Goal: Entertainment & Leisure: Consume media (video, audio)

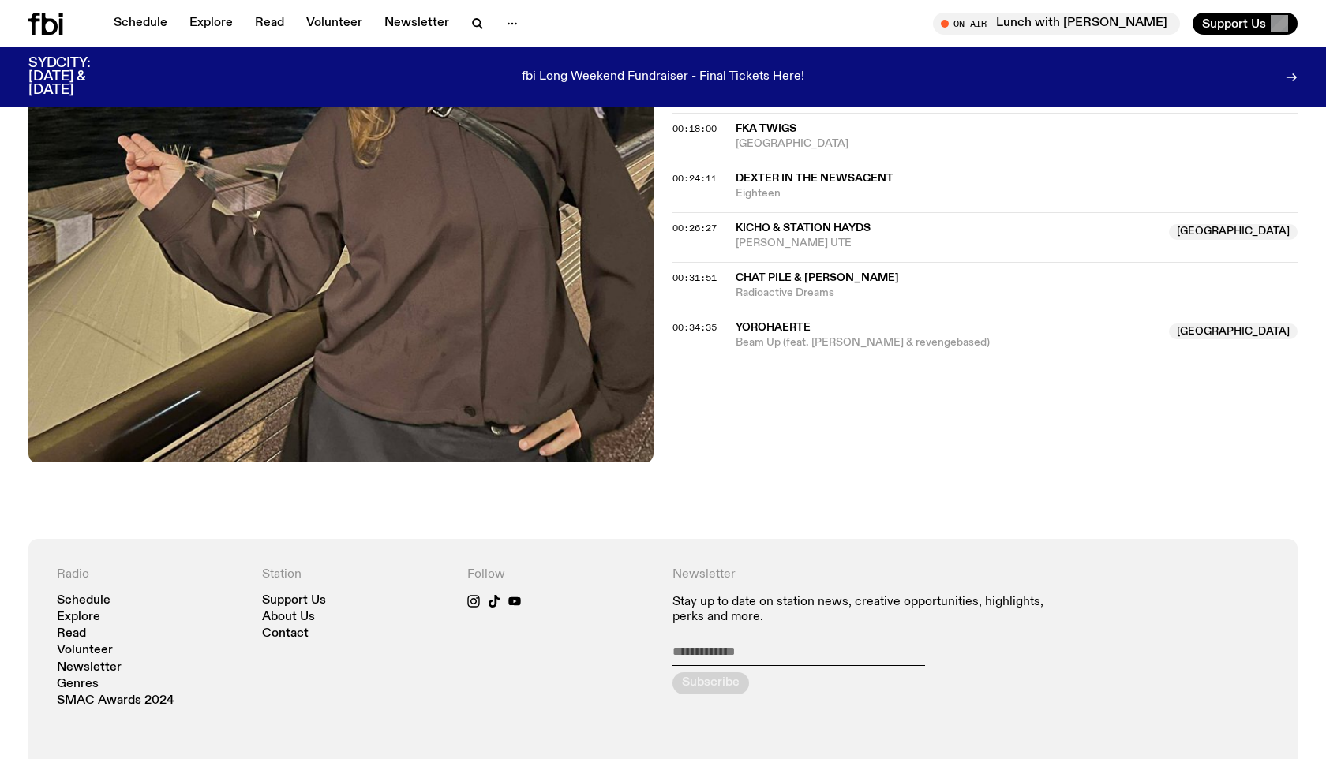
scroll to position [676, 0]
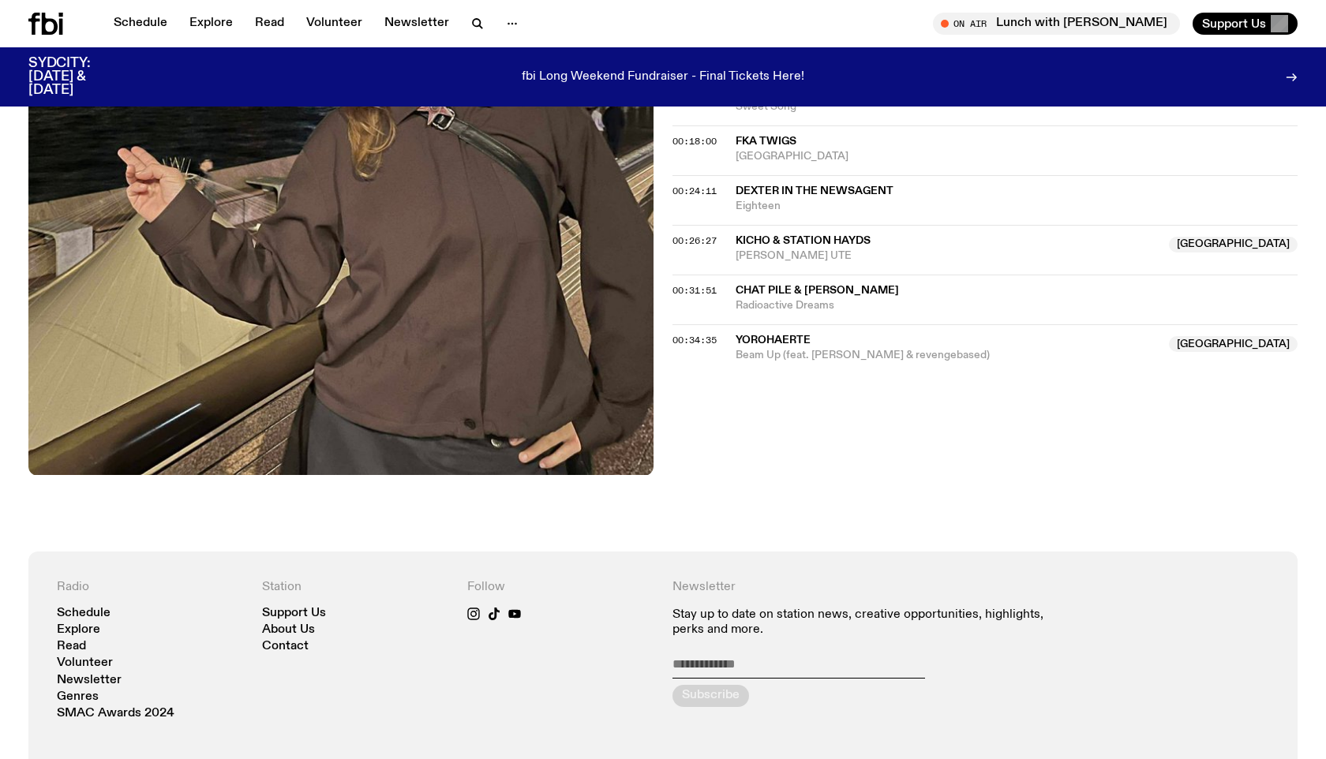
click at [765, 344] on span "Yorohaerte" at bounding box center [773, 340] width 75 height 11
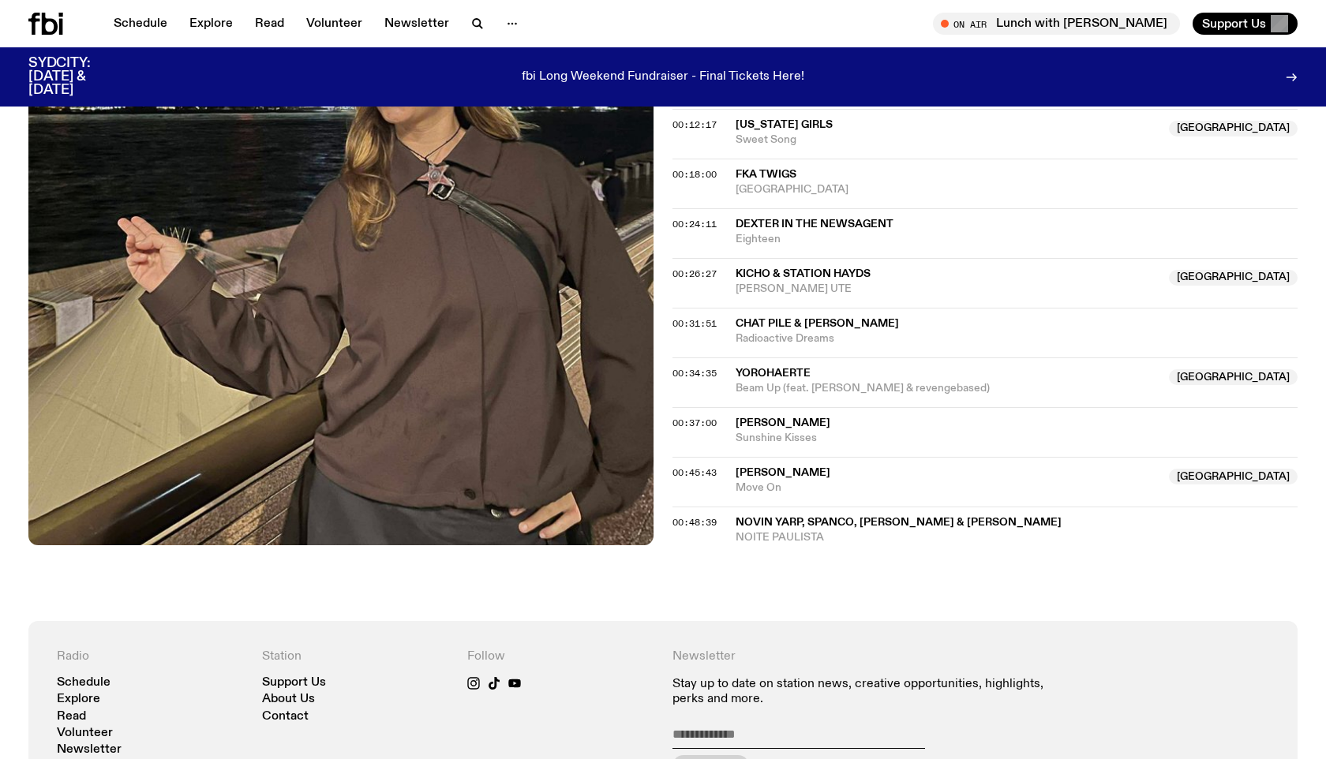
scroll to position [580, 0]
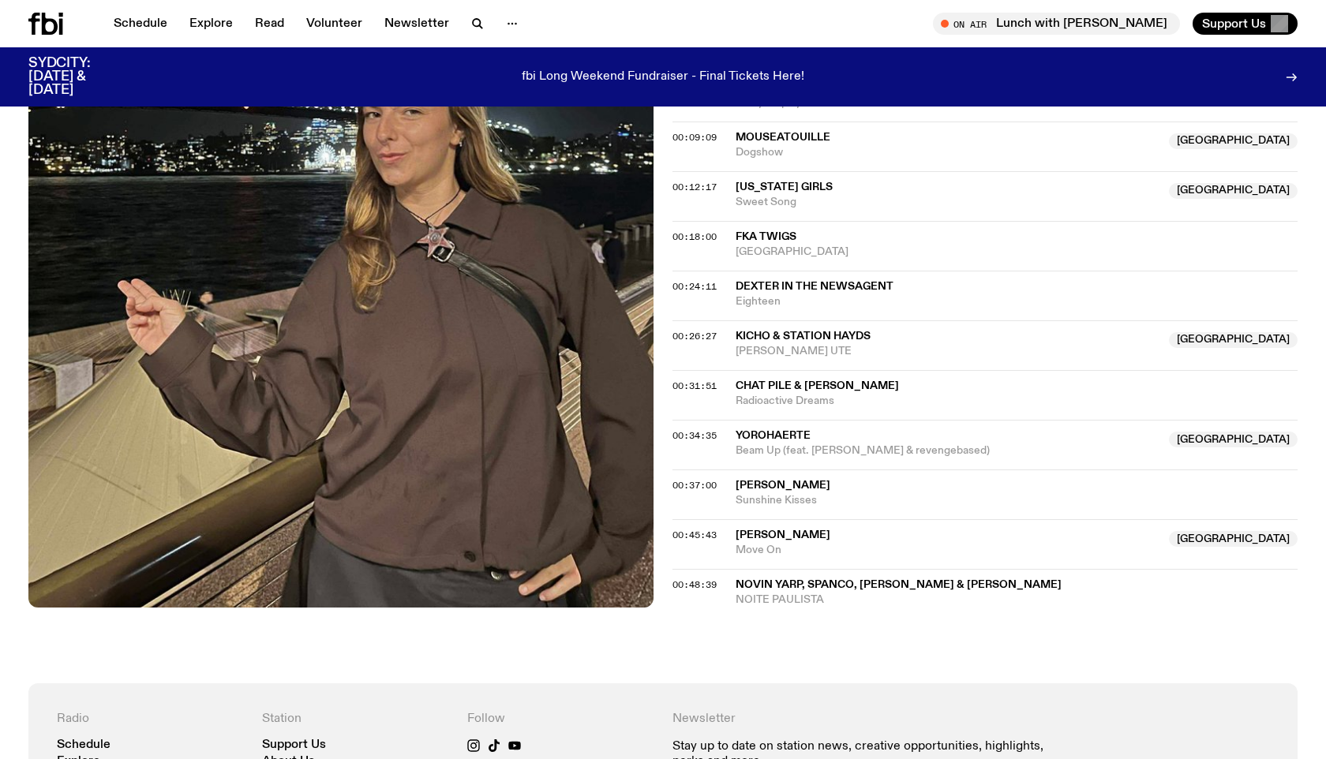
click at [762, 540] on span "[PERSON_NAME]" at bounding box center [783, 535] width 95 height 11
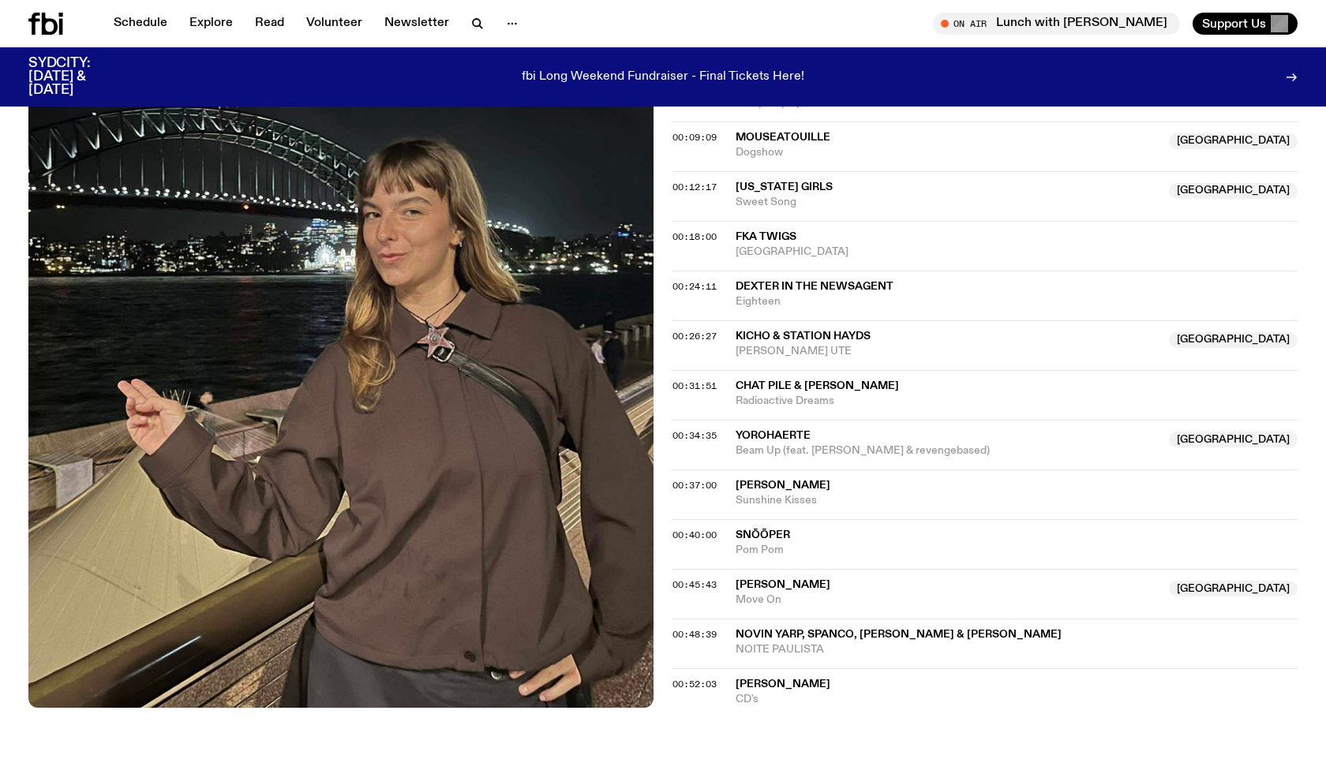
click at [764, 639] on span "Novin Yarp, SPANCO, [PERSON_NAME] & [PERSON_NAME]" at bounding box center [899, 634] width 326 height 11
click at [745, 693] on span "CD's" at bounding box center [1017, 699] width 562 height 15
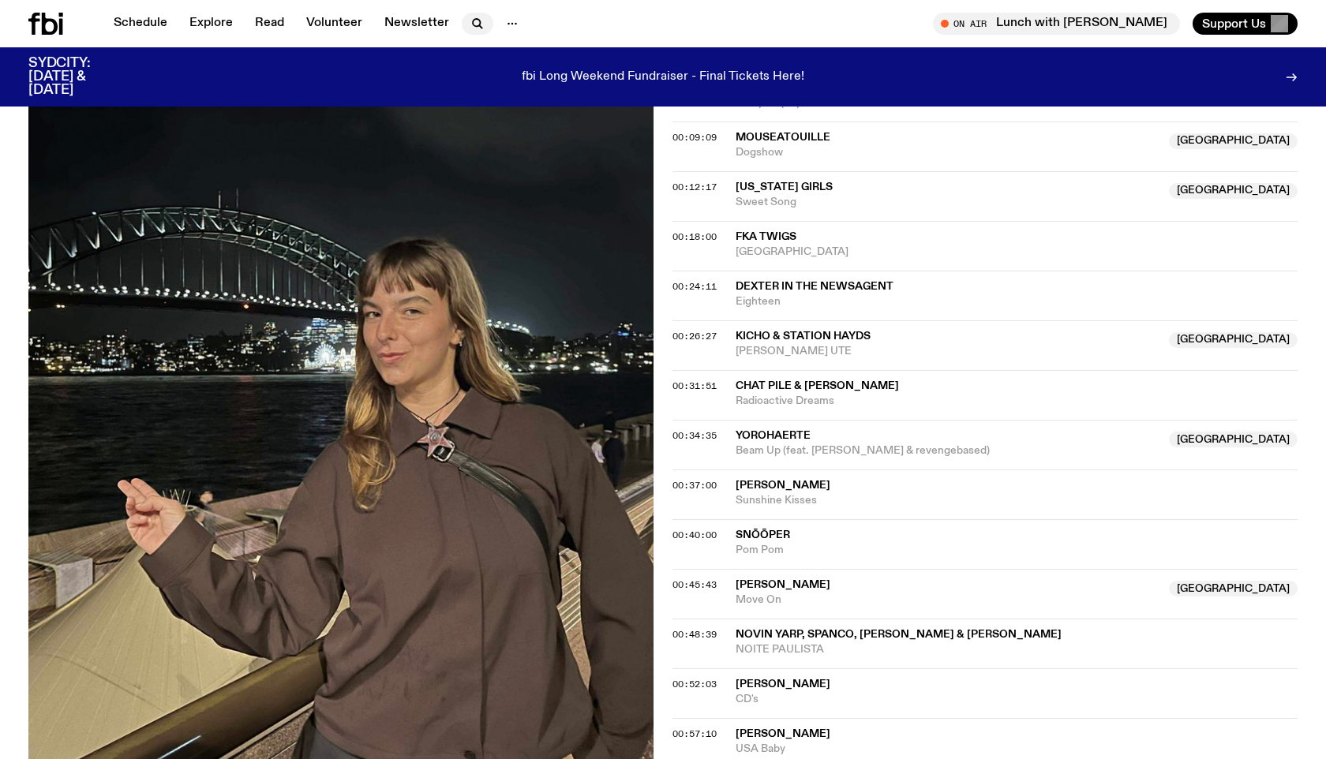
click at [478, 24] on icon "button" at bounding box center [477, 23] width 19 height 19
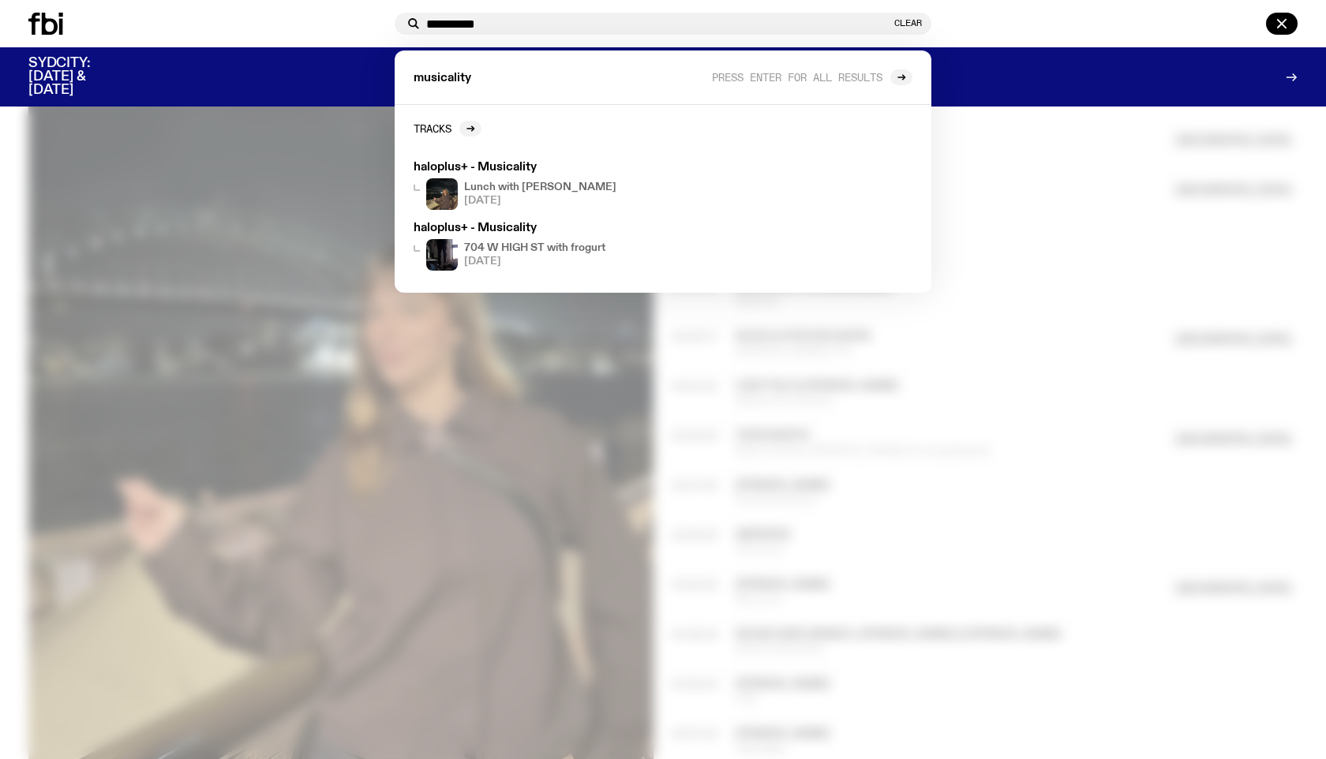
type input "**********"
click at [863, 391] on div at bounding box center [663, 379] width 1326 height 759
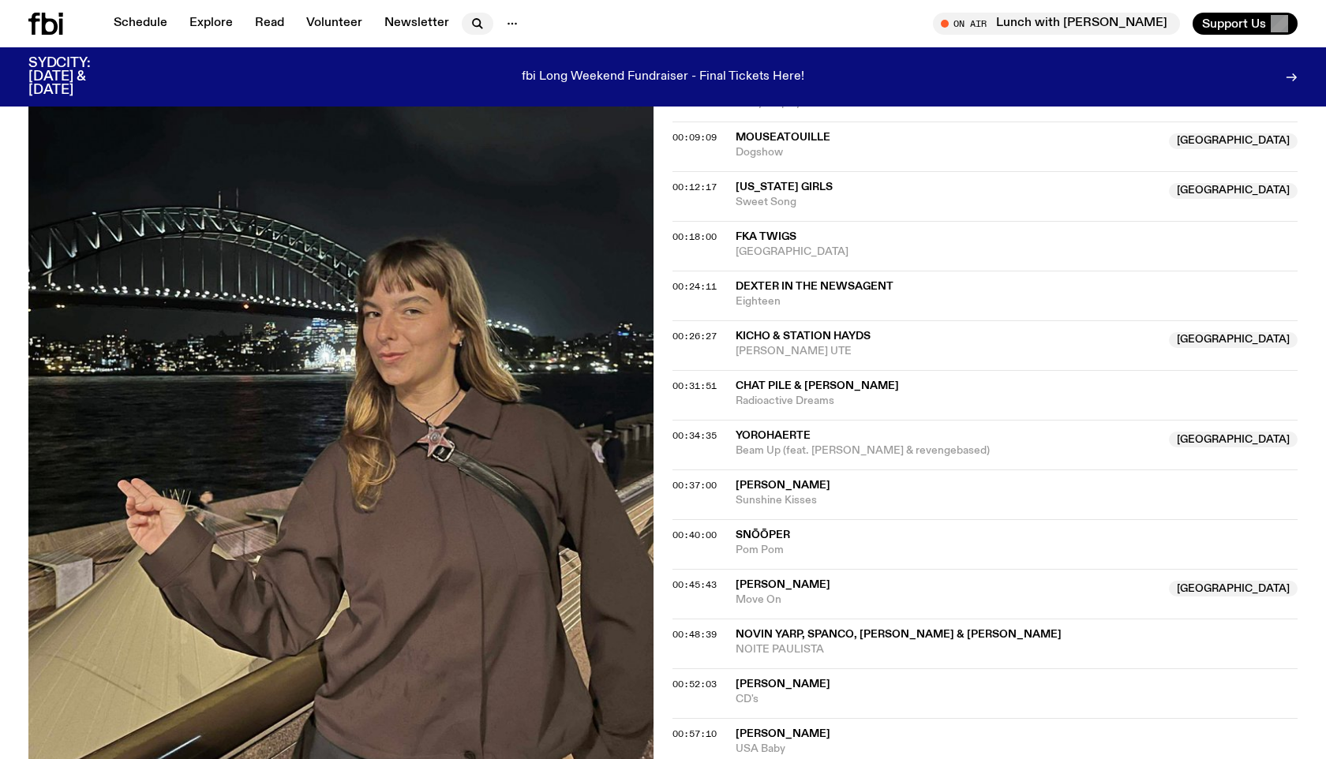
click at [468, 21] on icon "button" at bounding box center [477, 23] width 19 height 19
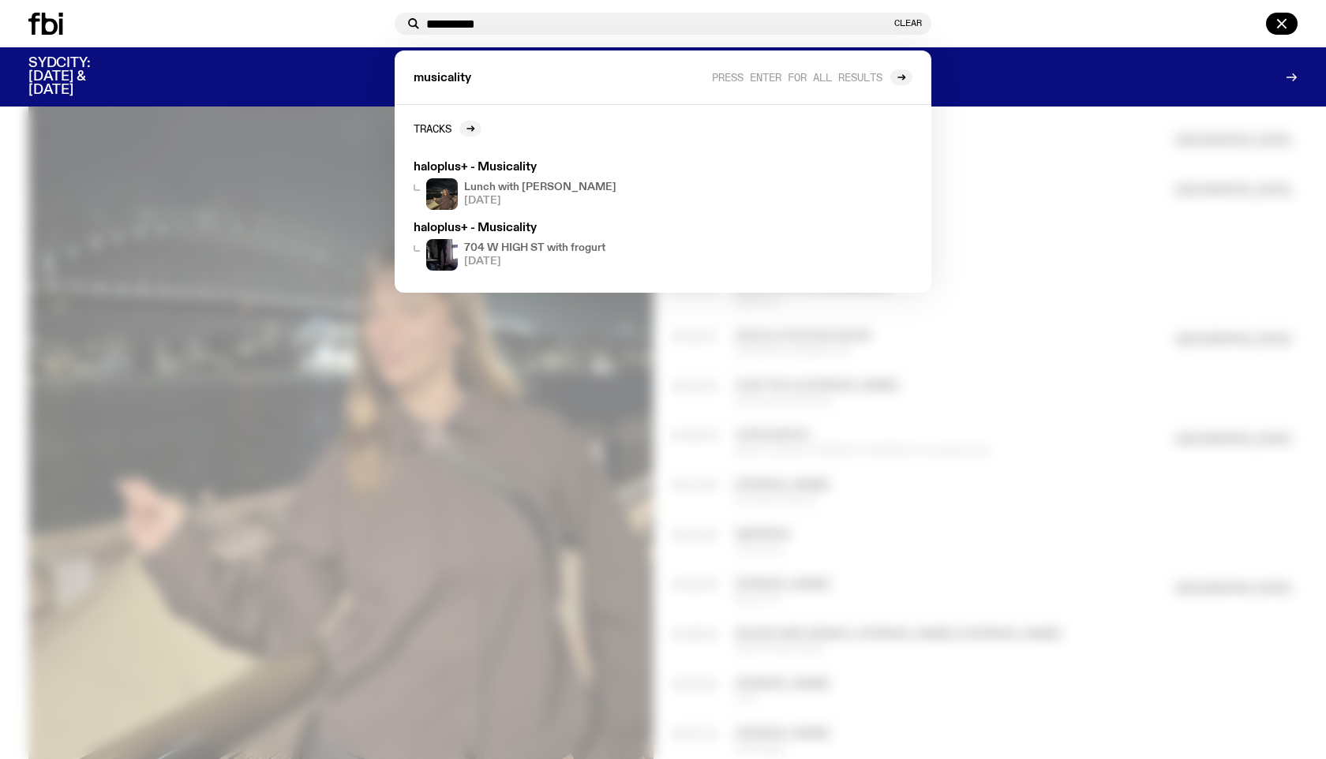
click at [493, 17] on input "**********" at bounding box center [658, 23] width 465 height 13
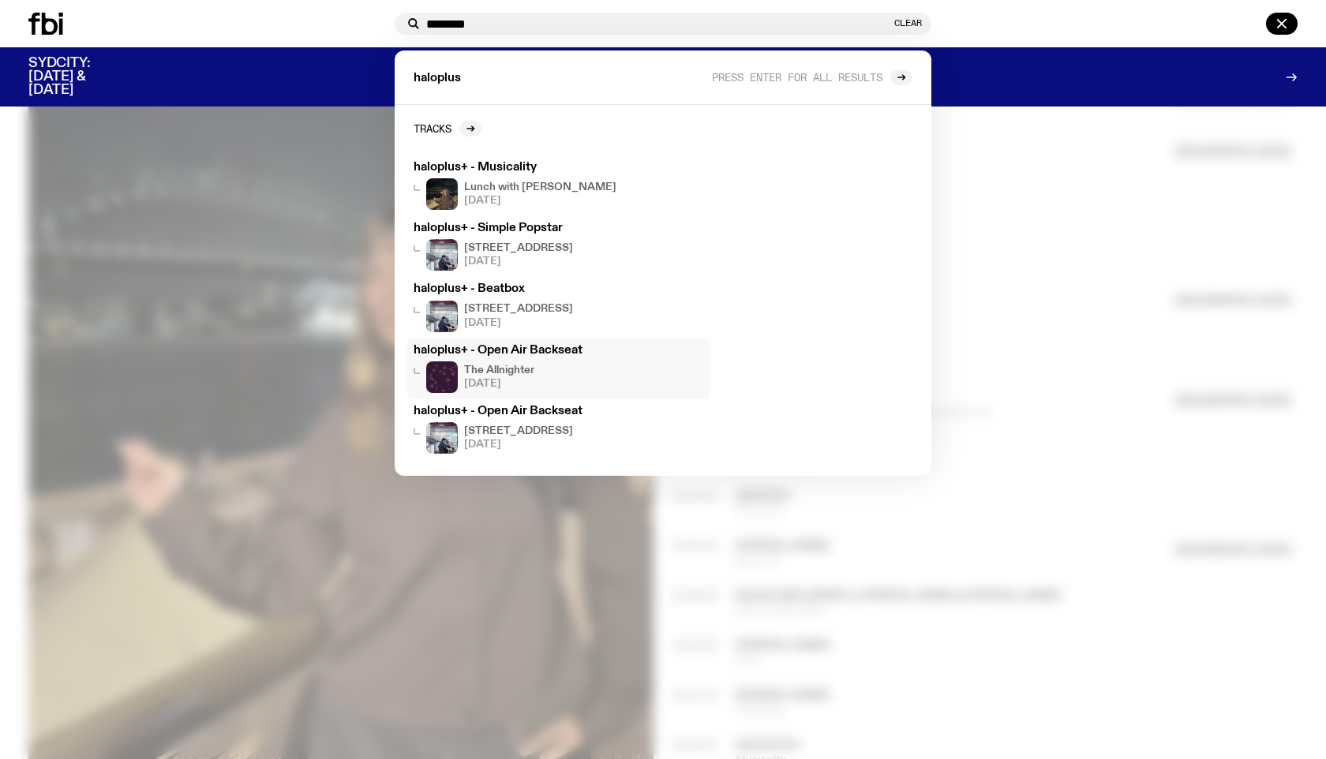
scroll to position [620, 0]
type input "********"
click at [592, 631] on div at bounding box center [663, 379] width 1326 height 759
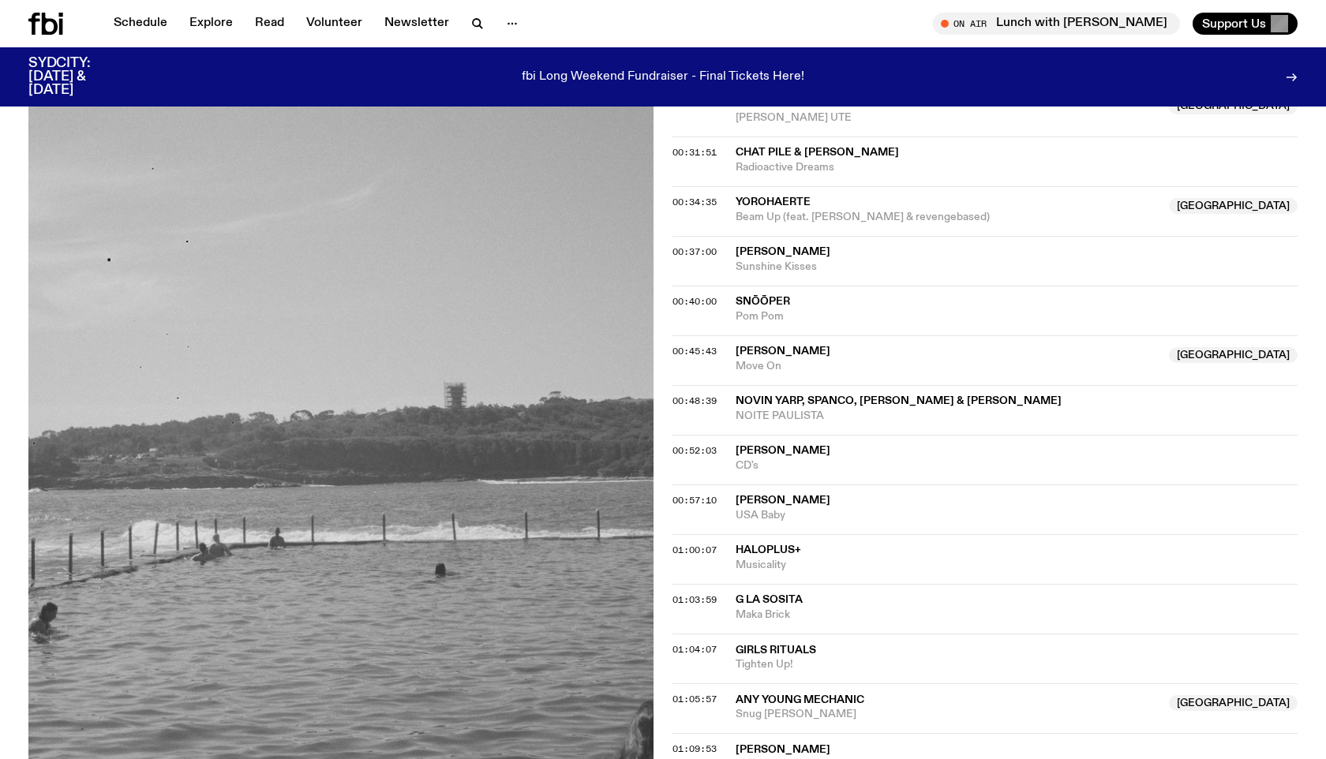
scroll to position [1304, 0]
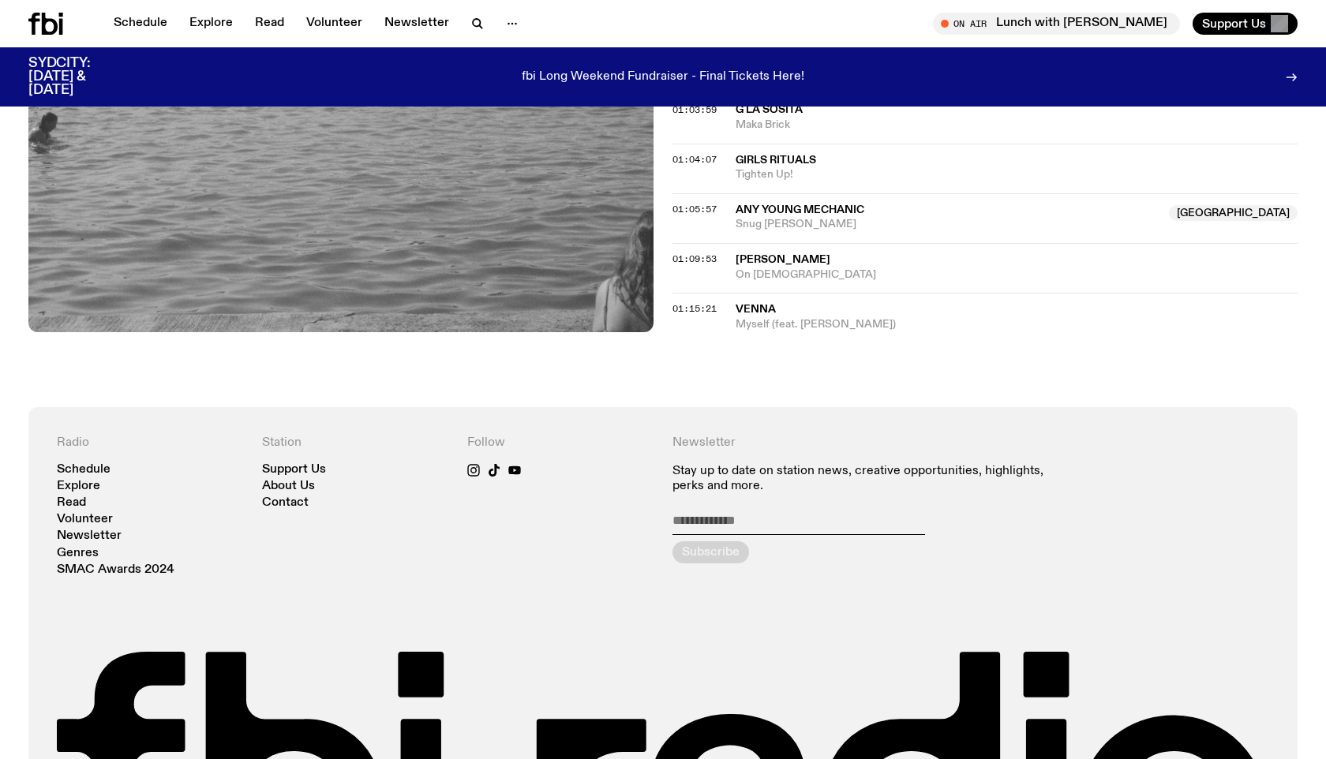
click at [770, 79] on p "fbi Long Weekend Fundraiser - Final Tickets Here!" at bounding box center [663, 77] width 283 height 14
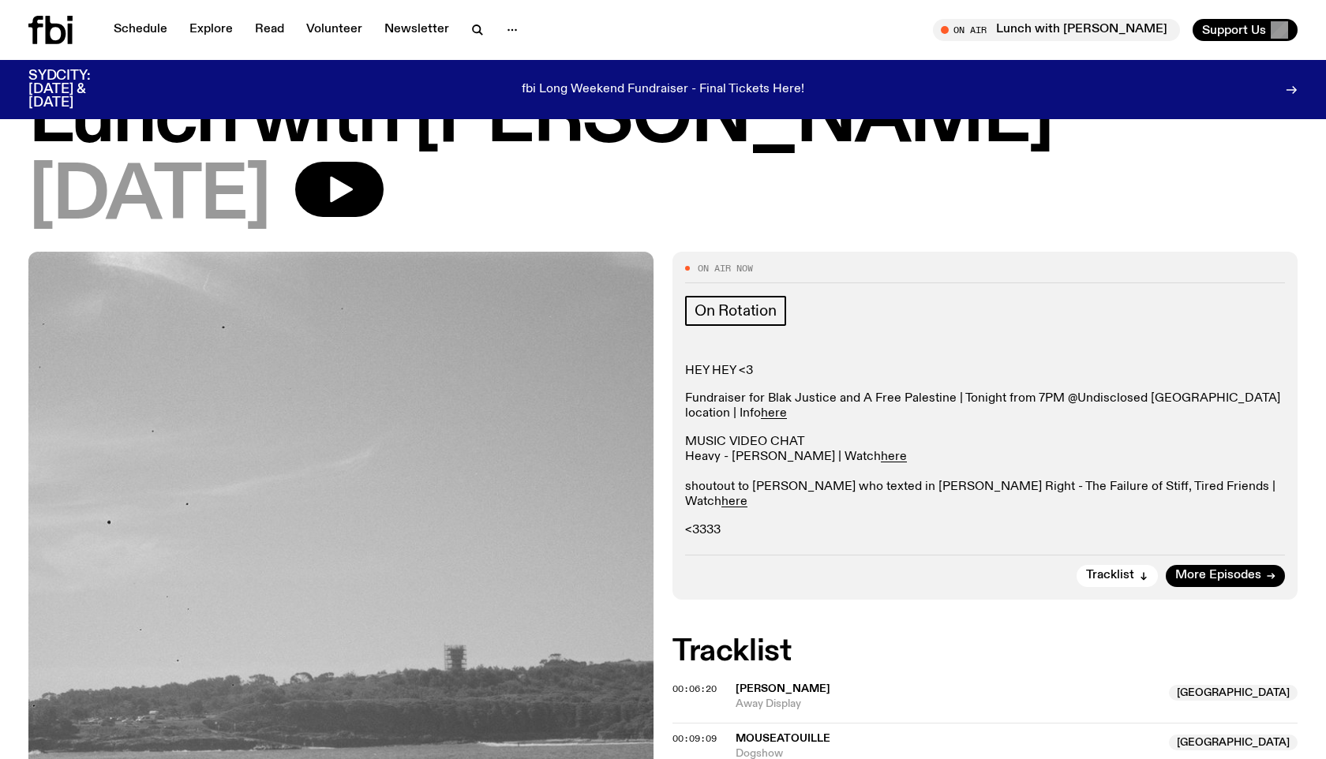
scroll to position [0, 0]
